Goal: Navigation & Orientation: Find specific page/section

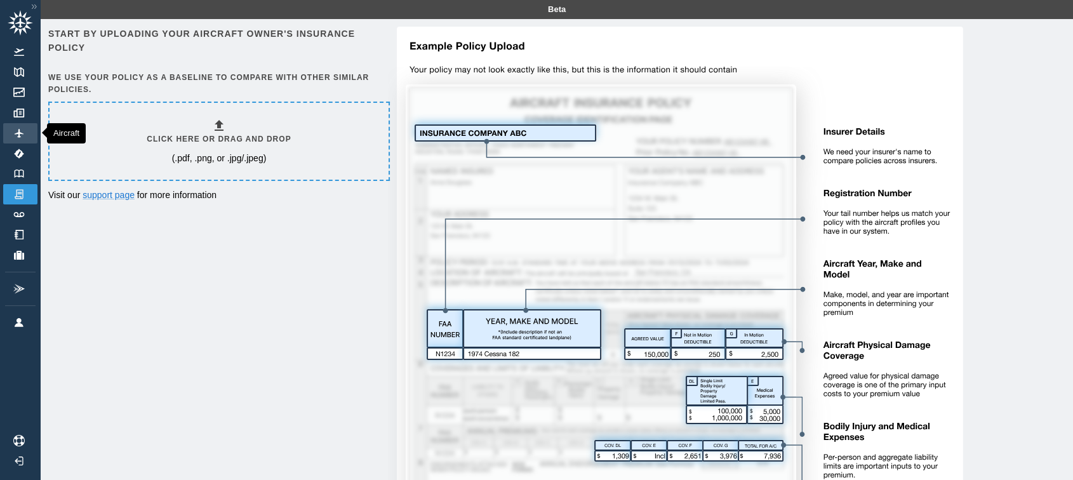
click at [22, 128] on link "Aircraft" at bounding box center [20, 133] width 34 height 20
click at [18, 176] on img at bounding box center [19, 173] width 14 height 8
click at [13, 446] on img at bounding box center [19, 440] width 14 height 11
click at [19, 50] on img at bounding box center [19, 52] width 14 height 8
